Goal: Task Accomplishment & Management: Use online tool/utility

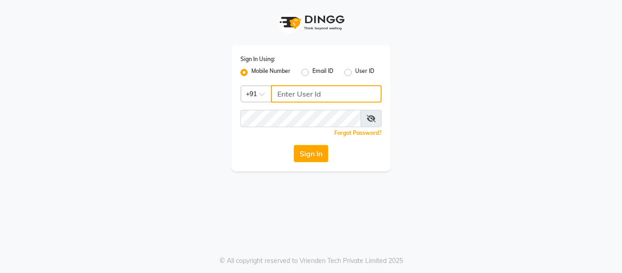
click at [306, 92] on input "Username" at bounding box center [326, 93] width 111 height 17
drag, startPoint x: 325, startPoint y: 93, endPoint x: 239, endPoint y: 87, distance: 86.3
click at [239, 87] on div "Sign In Using: Mobile Number Email ID User ID Country Code × [PHONE_NUMBER] Rem…" at bounding box center [310, 108] width 159 height 126
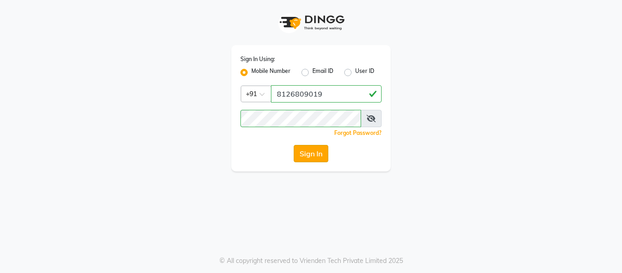
click at [320, 145] on button "Sign In" at bounding box center [311, 153] width 35 height 17
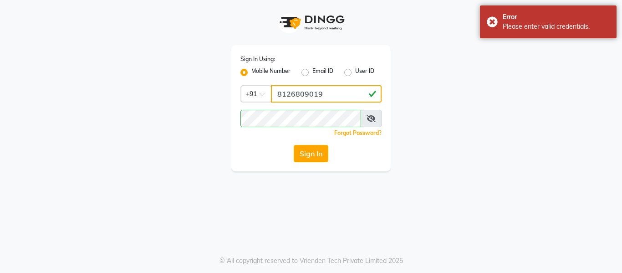
click at [303, 94] on input "8126809019" at bounding box center [326, 93] width 111 height 17
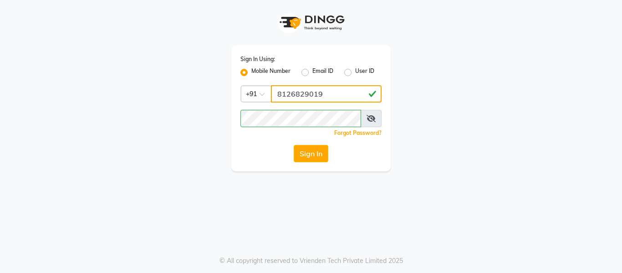
type input "8126829019"
click at [373, 118] on icon at bounding box center [371, 118] width 9 height 7
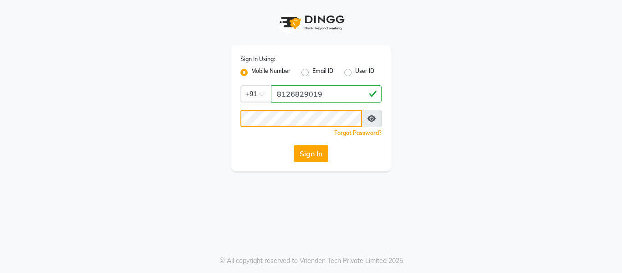
click at [294, 145] on button "Sign In" at bounding box center [311, 153] width 35 height 17
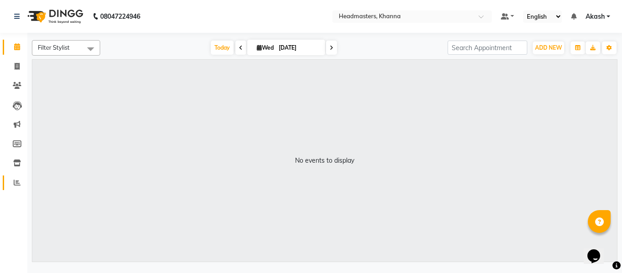
click at [15, 181] on icon at bounding box center [17, 182] width 7 height 7
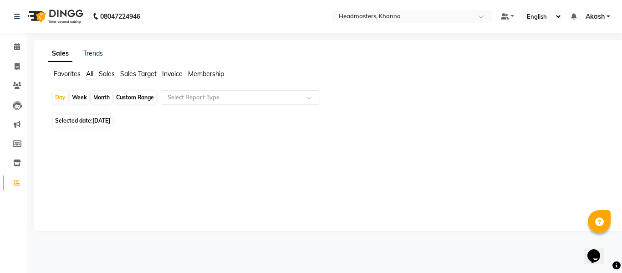
click at [102, 118] on span "[DATE]" at bounding box center [101, 120] width 18 height 7
select select "9"
select select "2025"
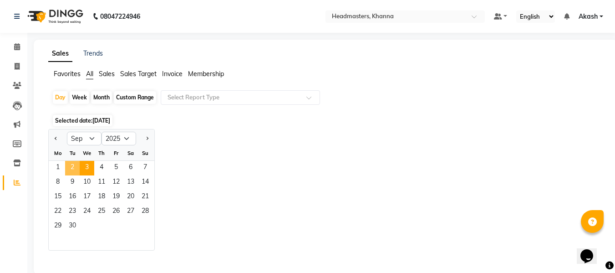
click at [71, 168] on span "2" at bounding box center [72, 168] width 15 height 15
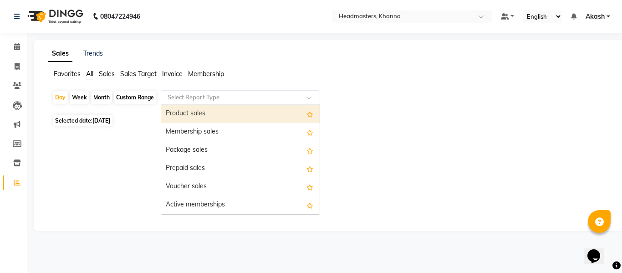
click at [207, 93] on input "text" at bounding box center [231, 97] width 131 height 9
click at [187, 111] on div "Product sales" at bounding box center [240, 114] width 159 height 18
select select "csv"
